Goal: Check status: Check status

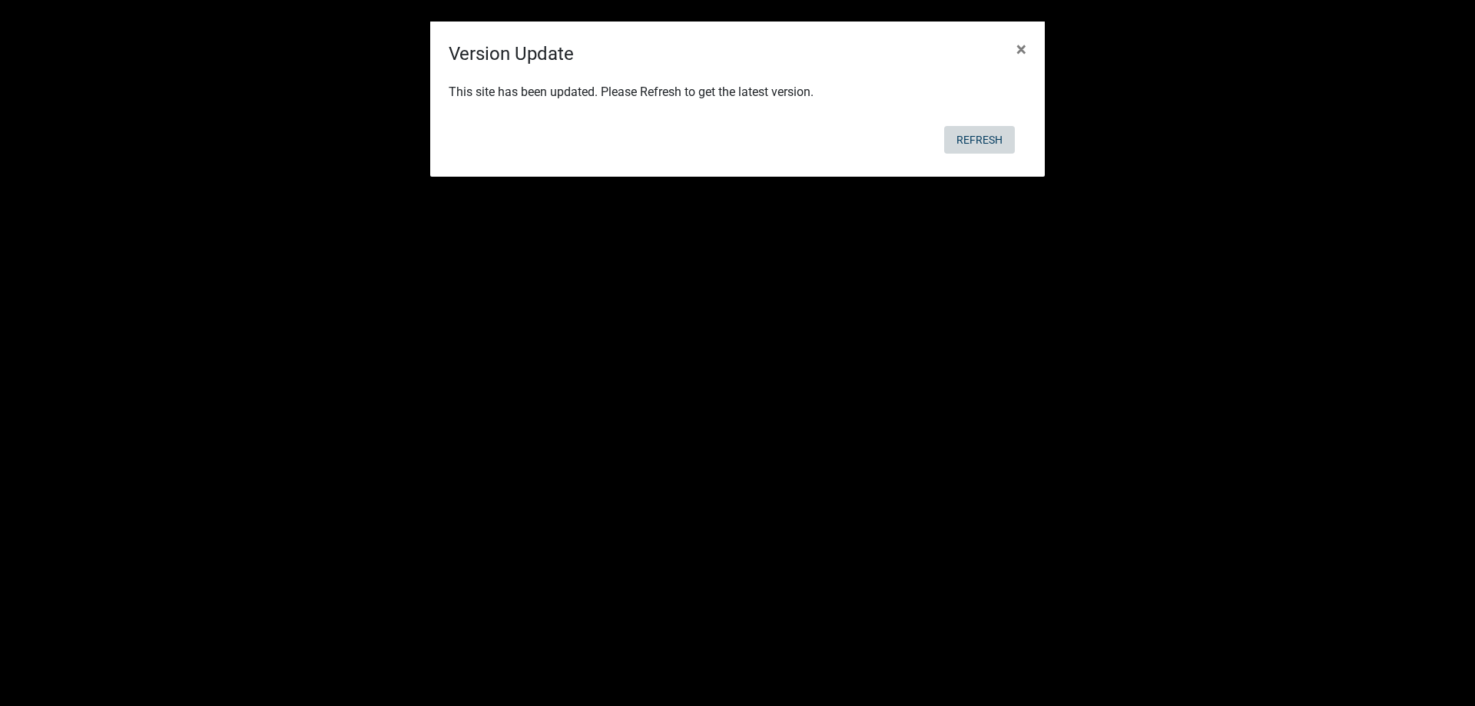
click at [987, 138] on button "Refresh" at bounding box center [979, 140] width 71 height 28
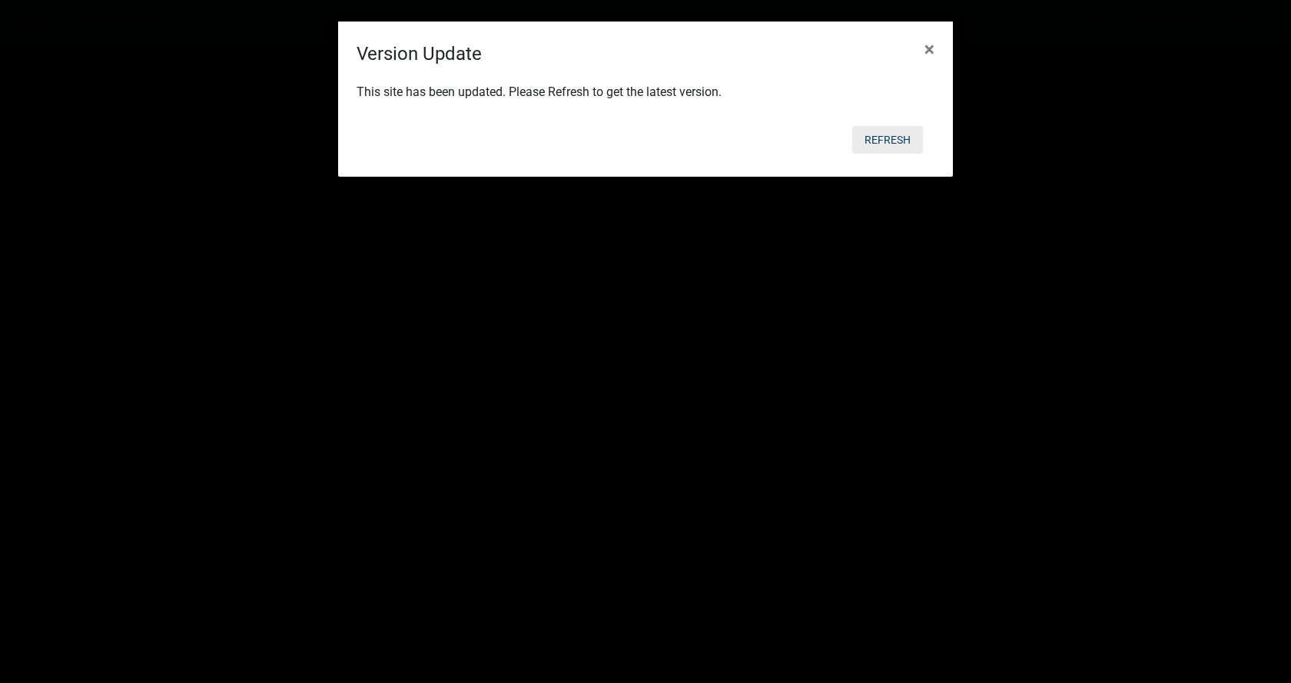
click at [870, 141] on button "Refresh" at bounding box center [887, 140] width 71 height 28
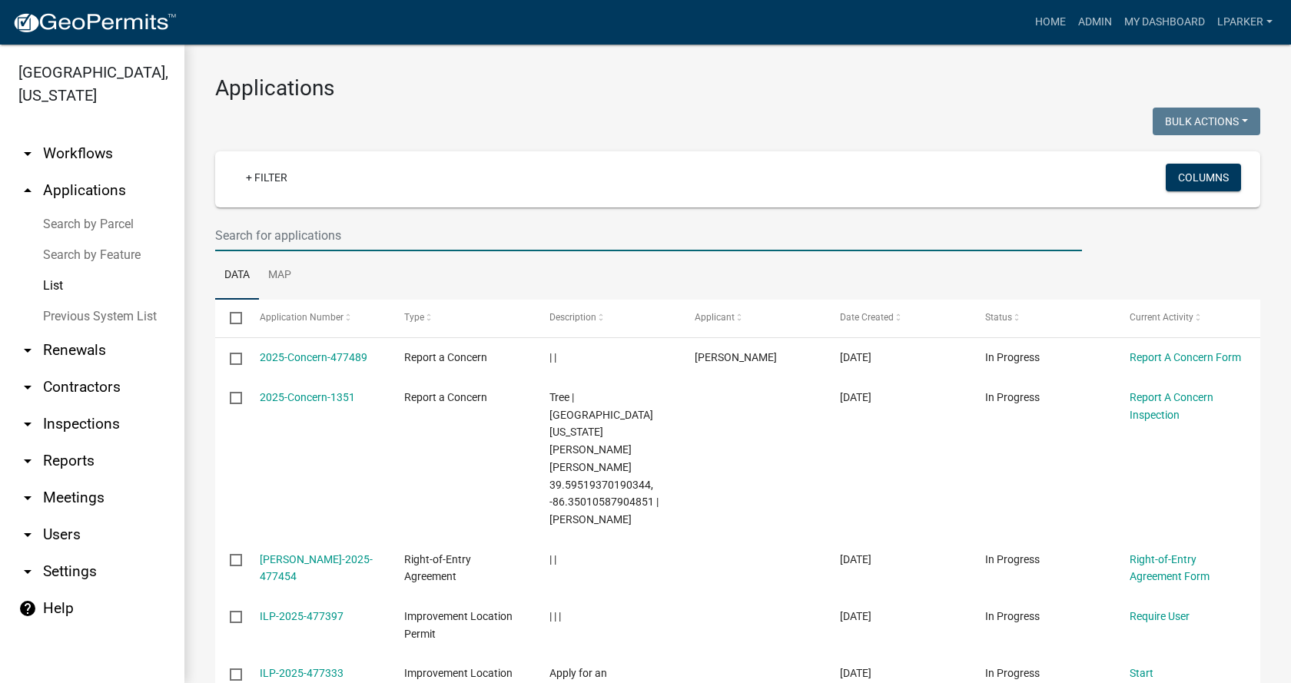
click at [268, 237] on input "text" at bounding box center [648, 236] width 867 height 32
type input "37944"
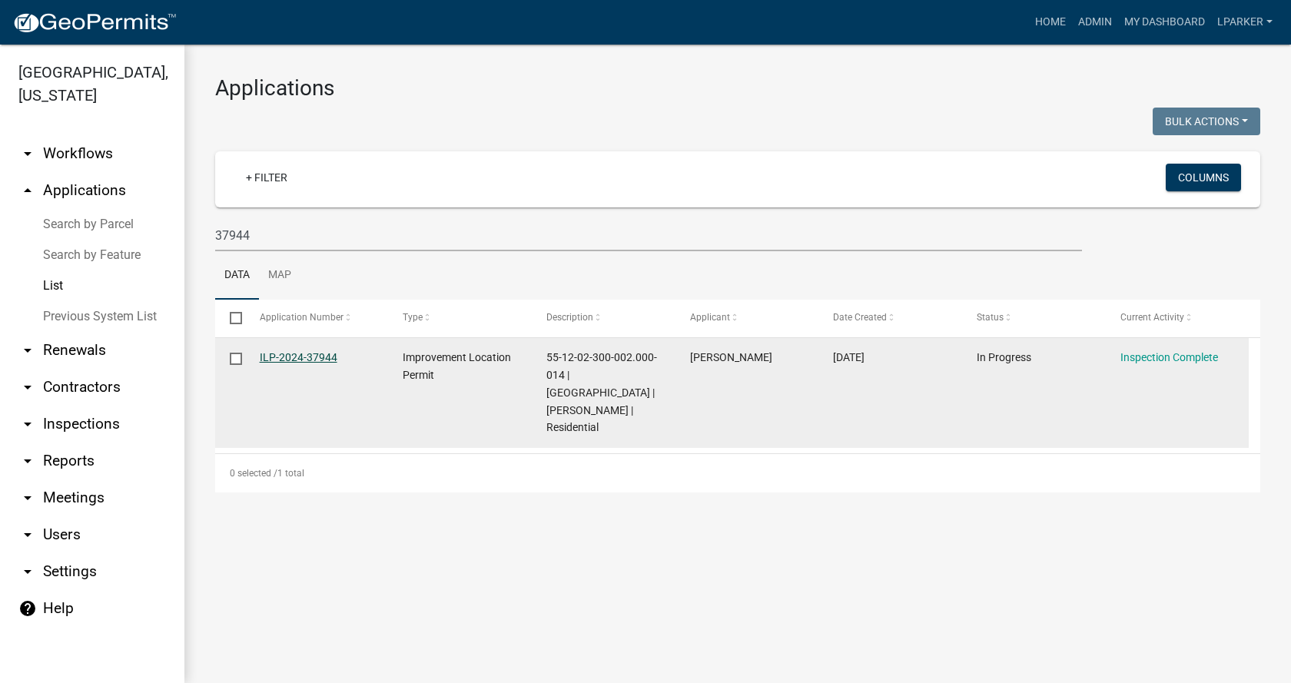
click at [299, 357] on link "ILP-2024-37944" at bounding box center [299, 357] width 78 height 12
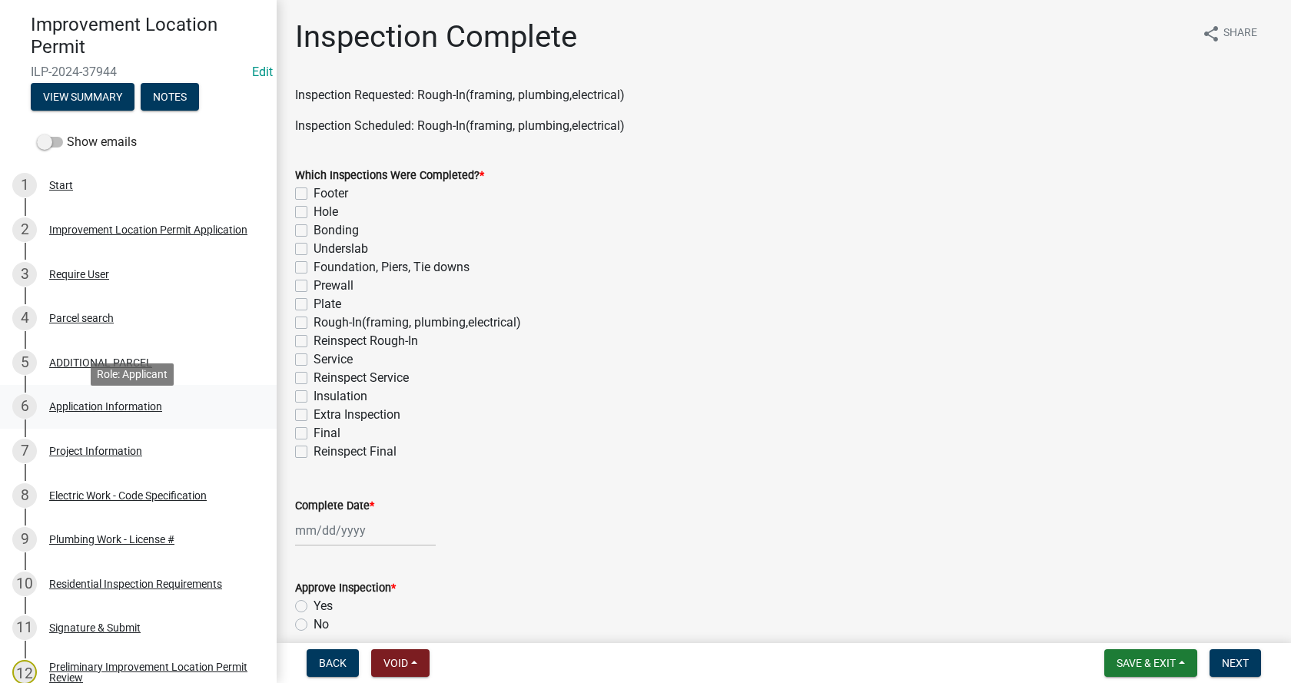
scroll to position [154, 0]
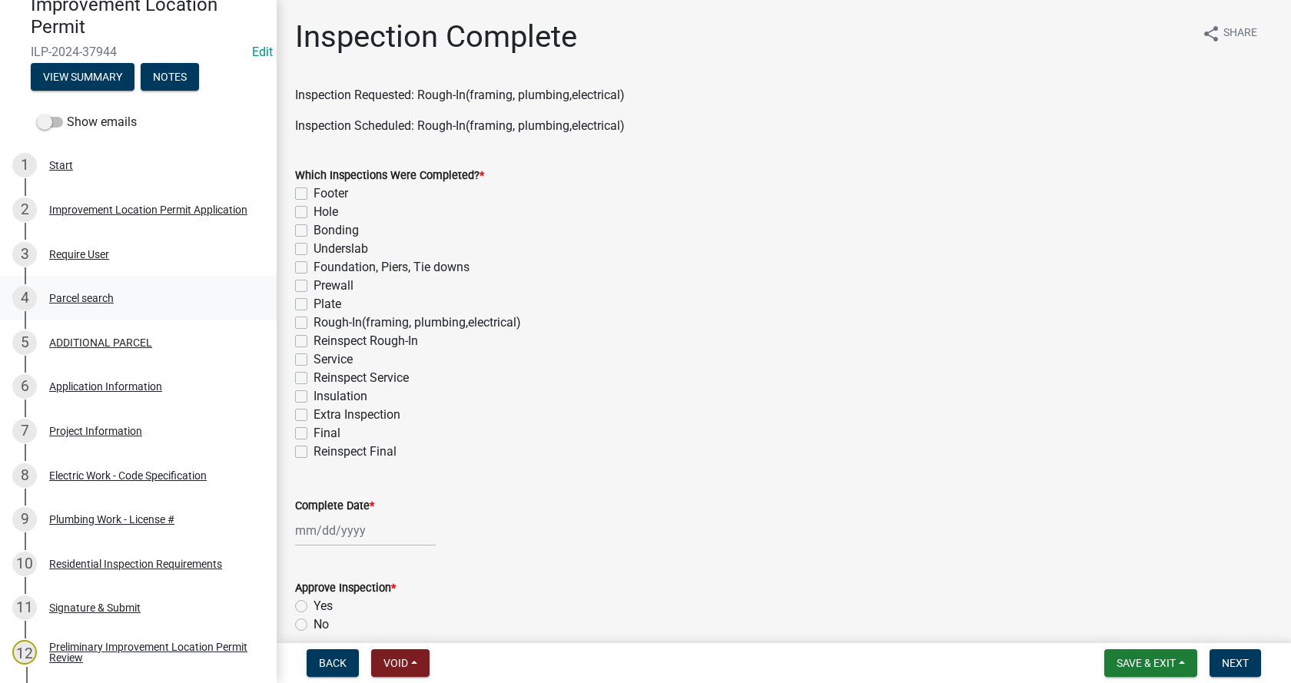
click at [71, 294] on div "Parcel search" at bounding box center [81, 298] width 65 height 11
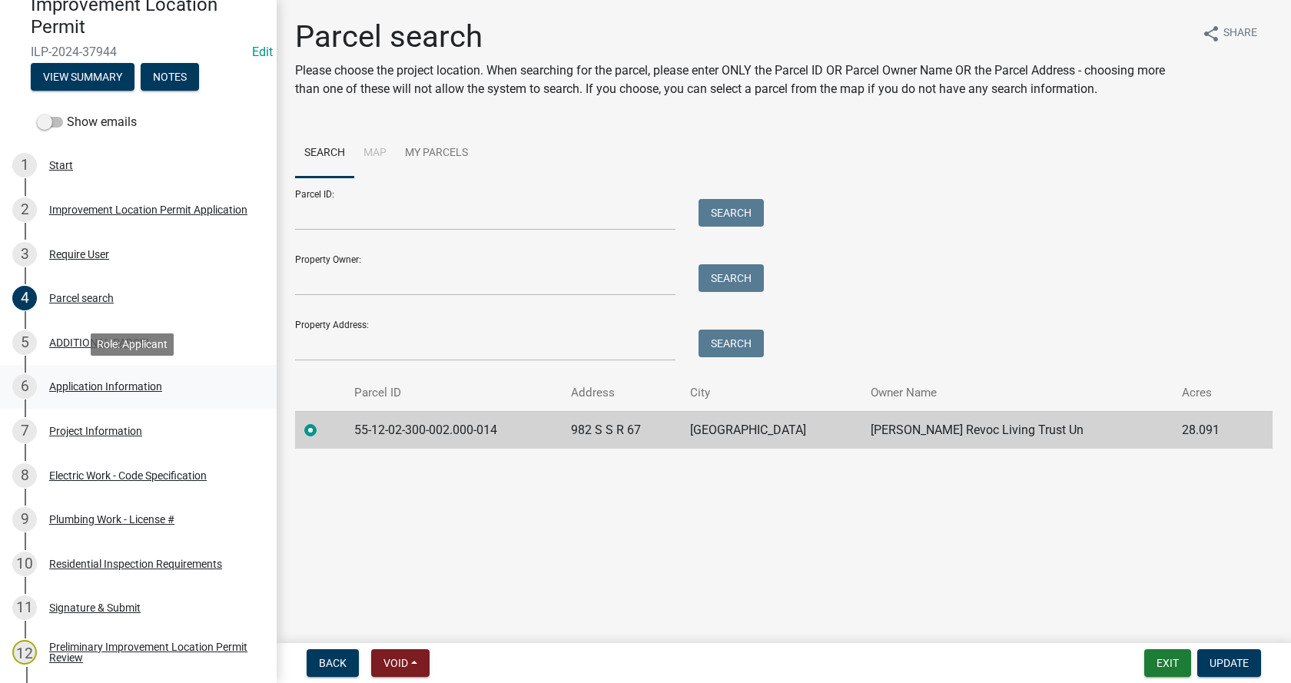
click at [62, 383] on div "Application Information" at bounding box center [105, 386] width 113 height 11
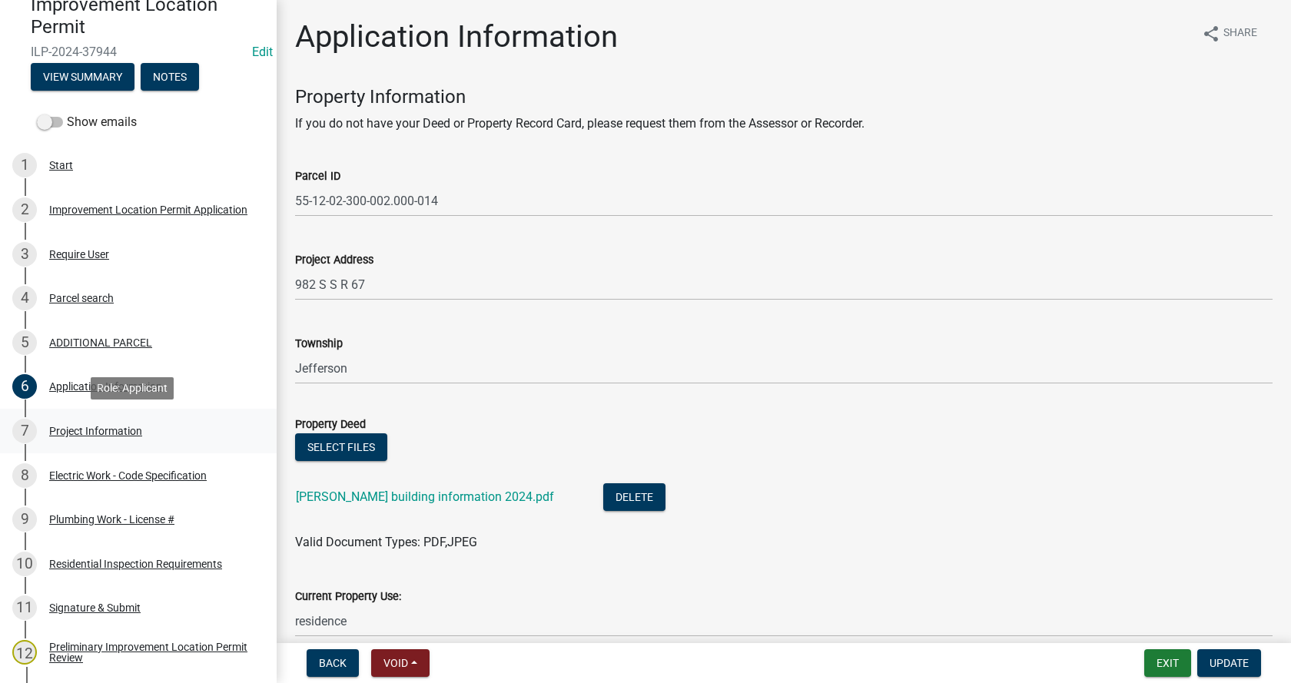
click at [61, 426] on div "Project Information" at bounding box center [95, 431] width 93 height 11
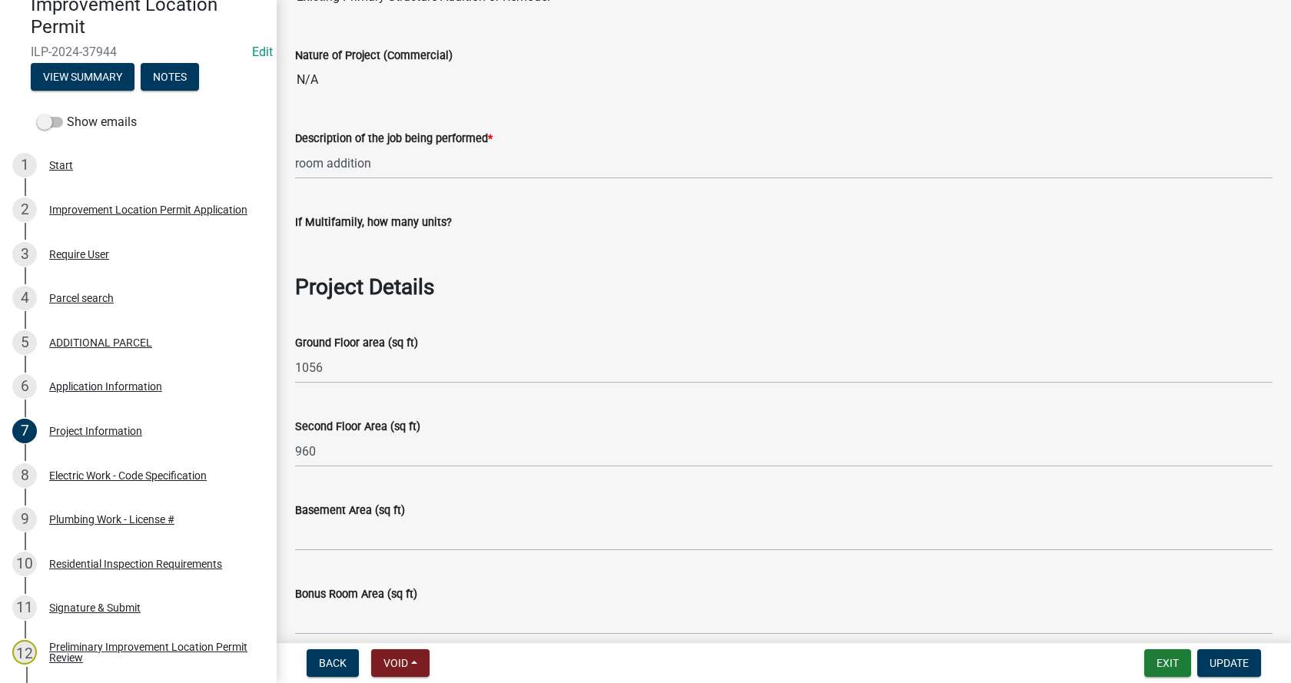
scroll to position [768, 0]
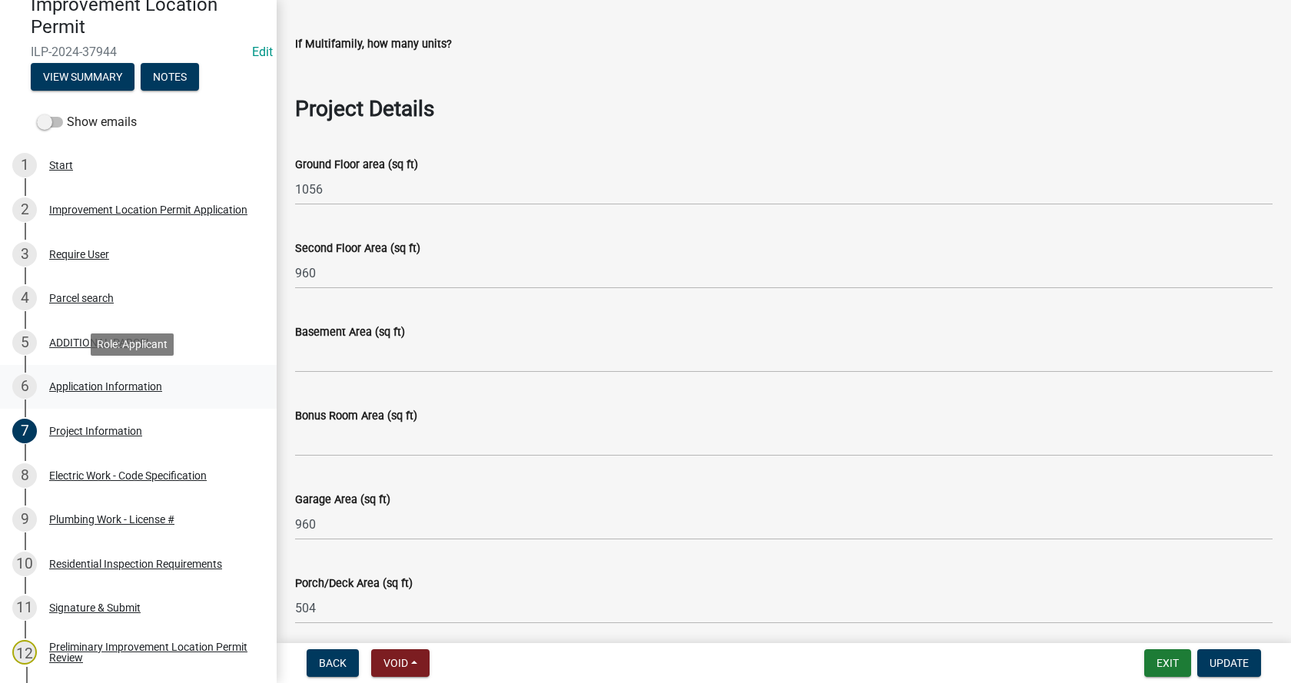
click at [62, 383] on div "Application Information" at bounding box center [105, 386] width 113 height 11
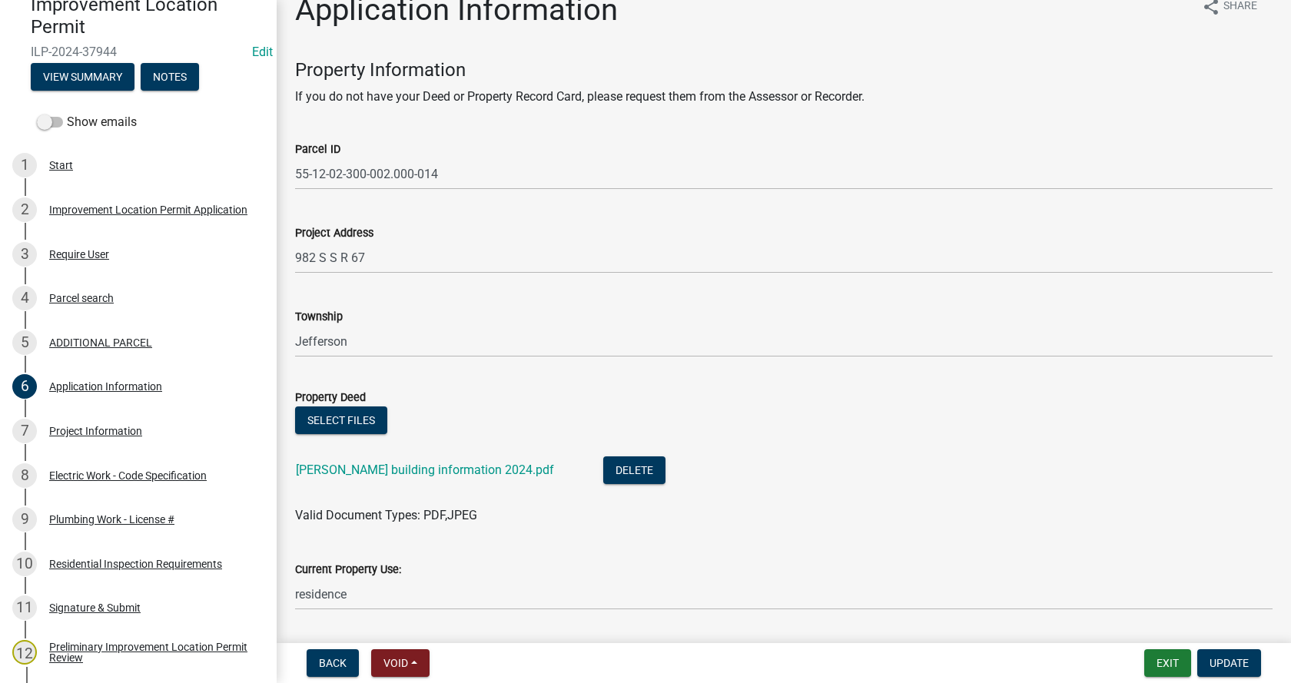
scroll to position [0, 0]
